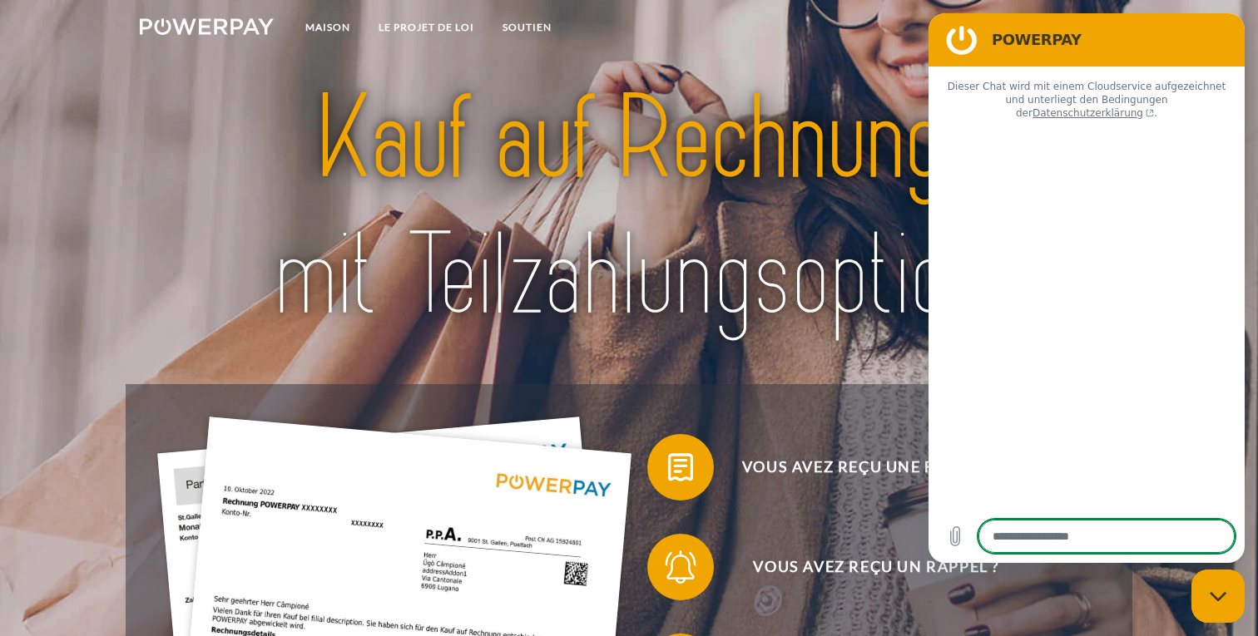
type textarea "*"
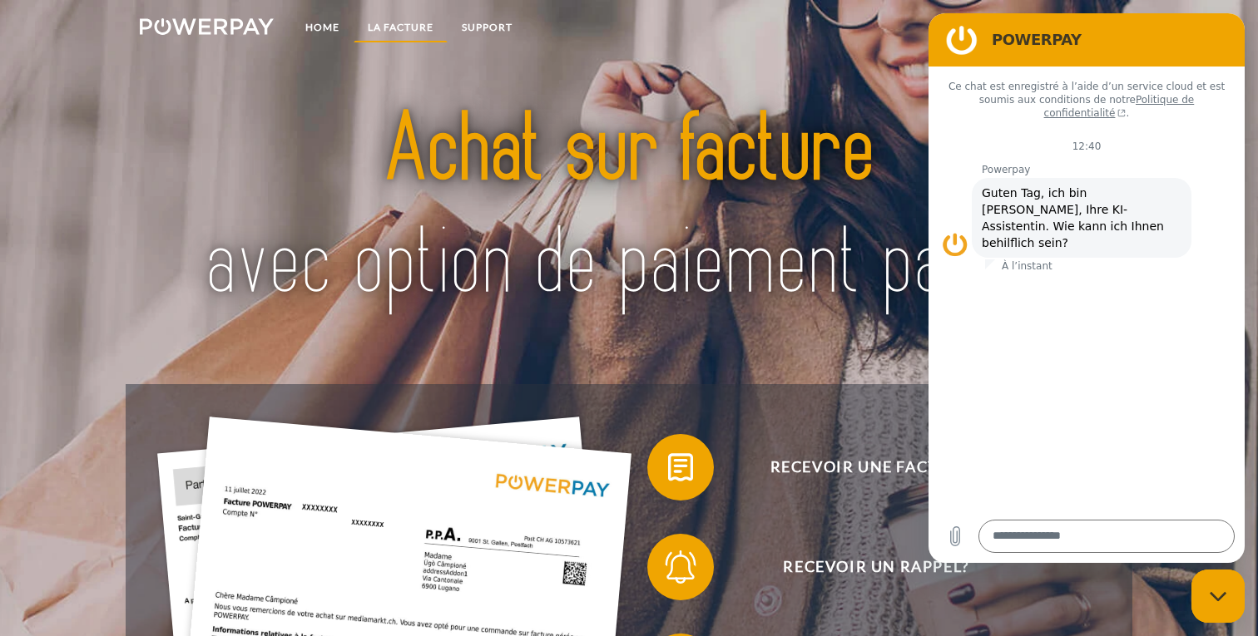
click at [410, 27] on link "LA FACTURE" at bounding box center [401, 27] width 94 height 30
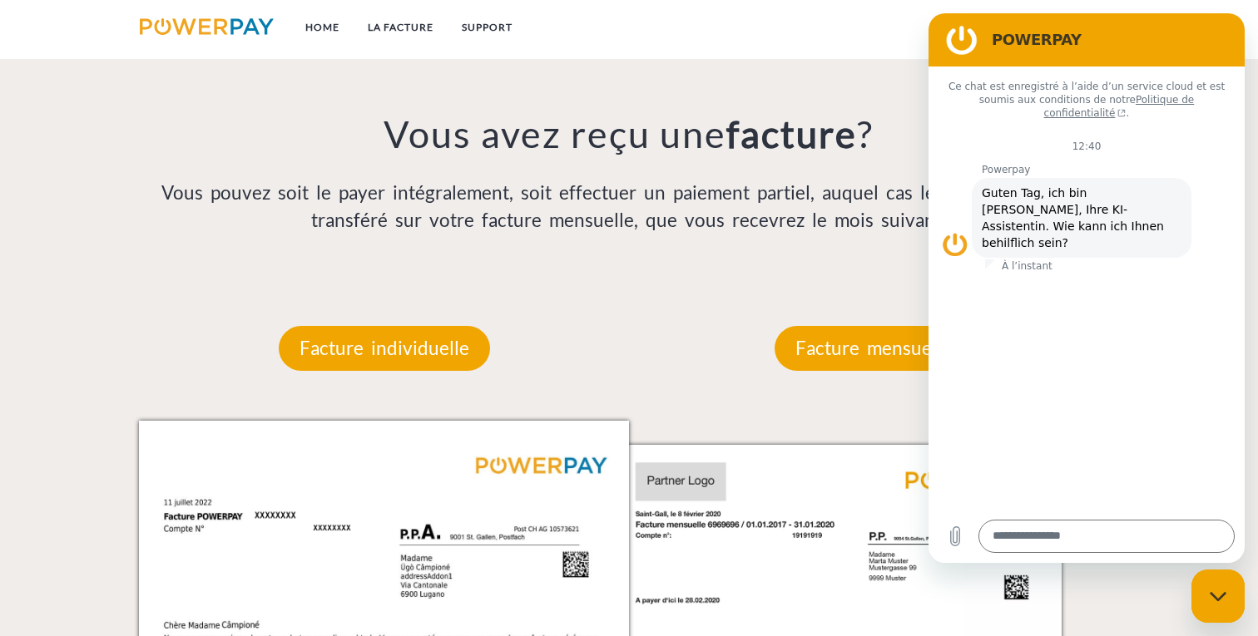
scroll to position [1303, 0]
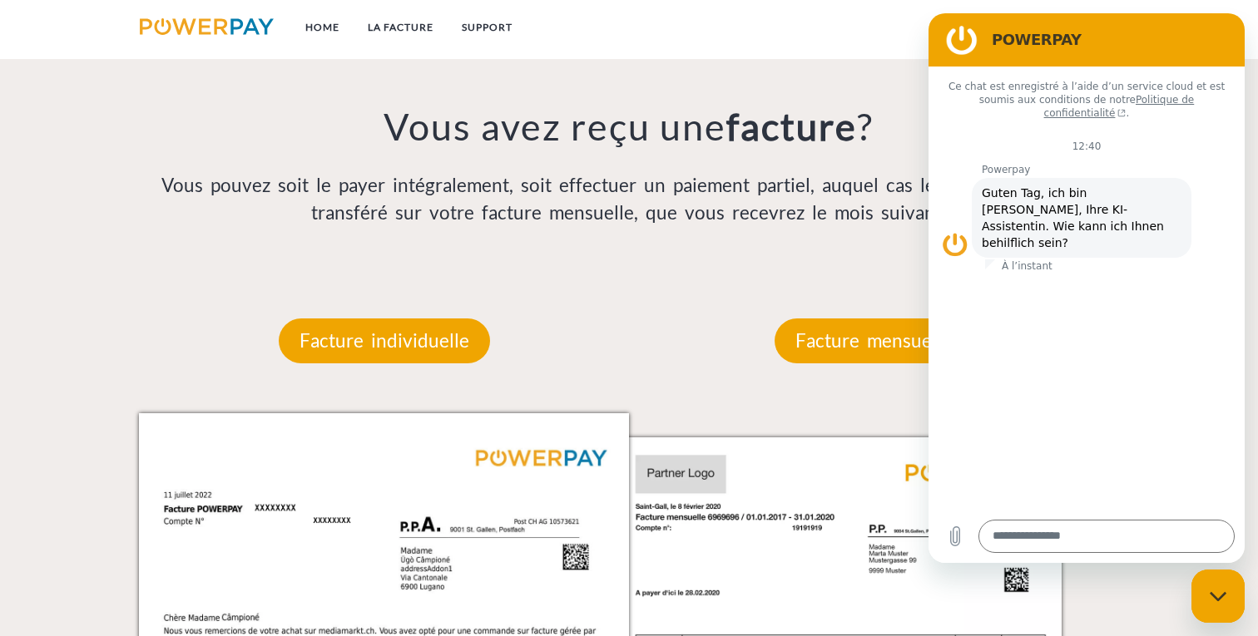
click at [1218, 596] on icon "Fermer la fenêtre de messagerie" at bounding box center [1217, 596] width 17 height 11
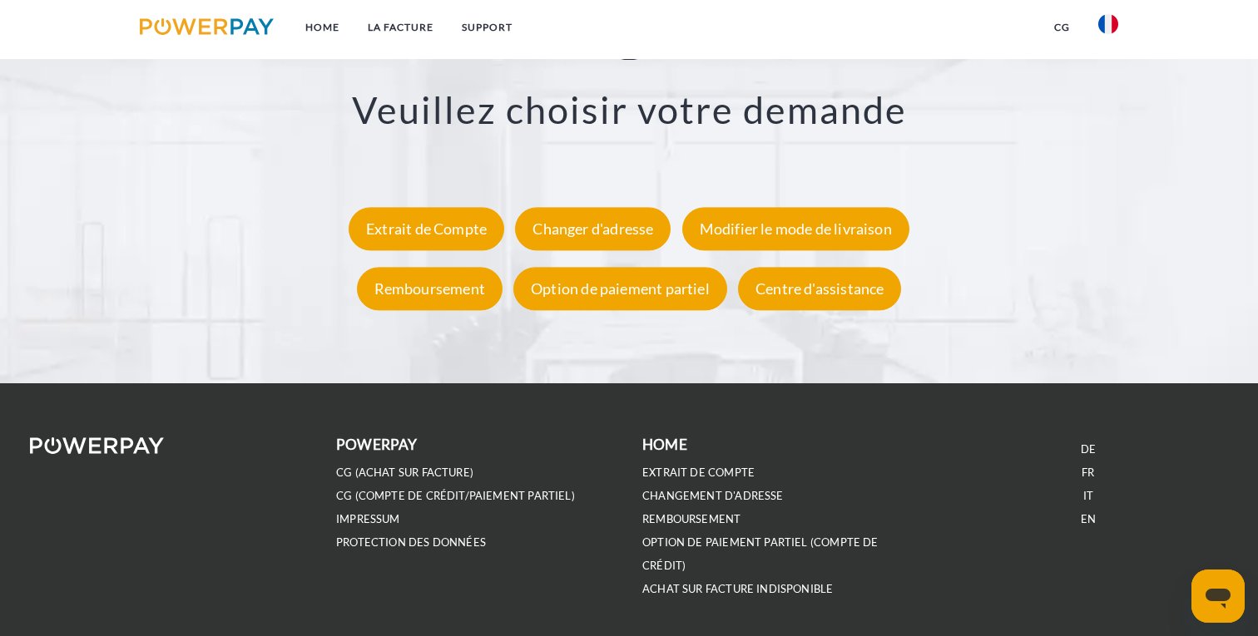
scroll to position [3143, 0]
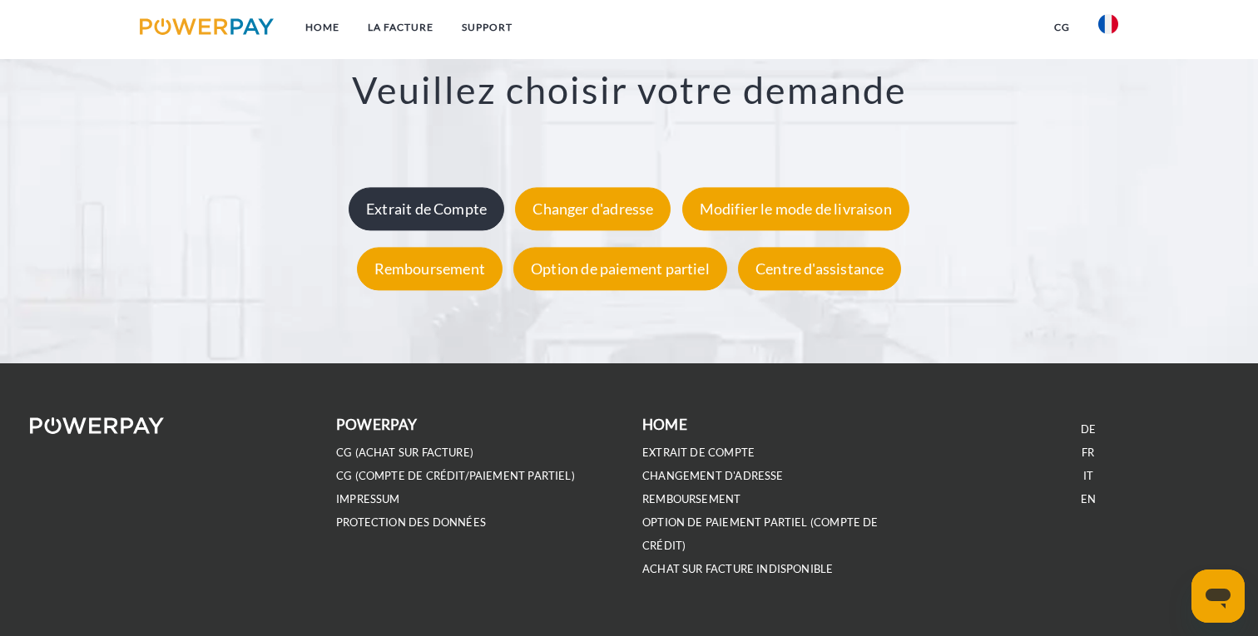
click at [444, 198] on div "Extrait de Compte" at bounding box center [427, 208] width 156 height 43
